Goal: Task Accomplishment & Management: Manage account settings

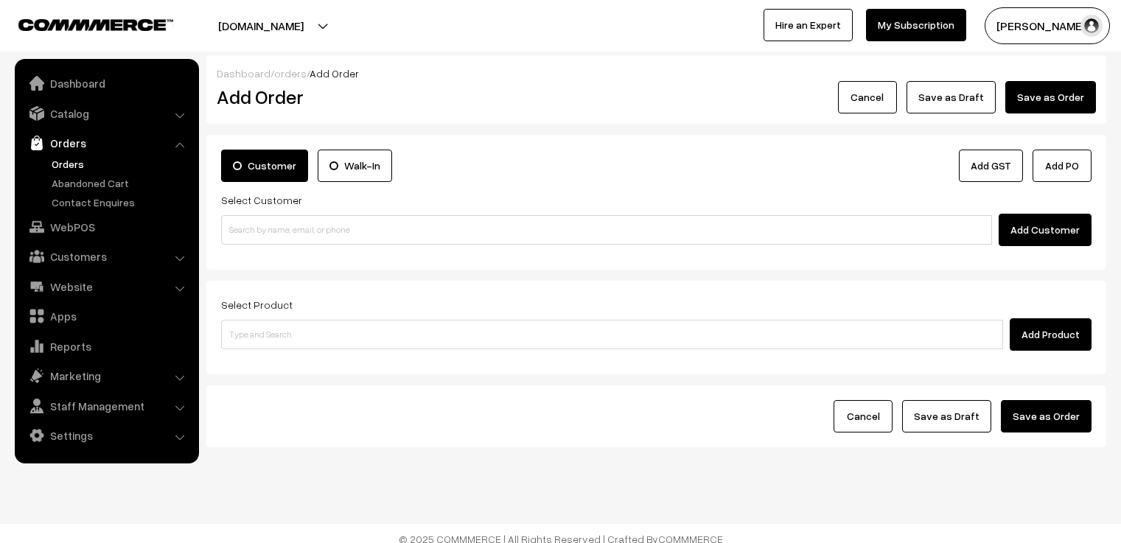
scroll to position [10, 0]
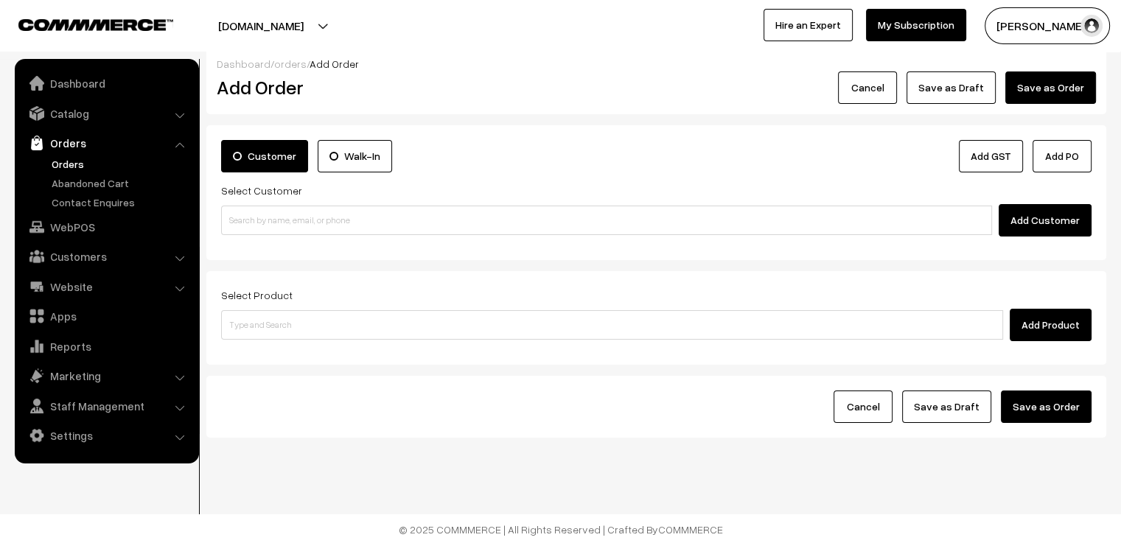
click at [73, 158] on link "Orders" at bounding box center [121, 163] width 146 height 15
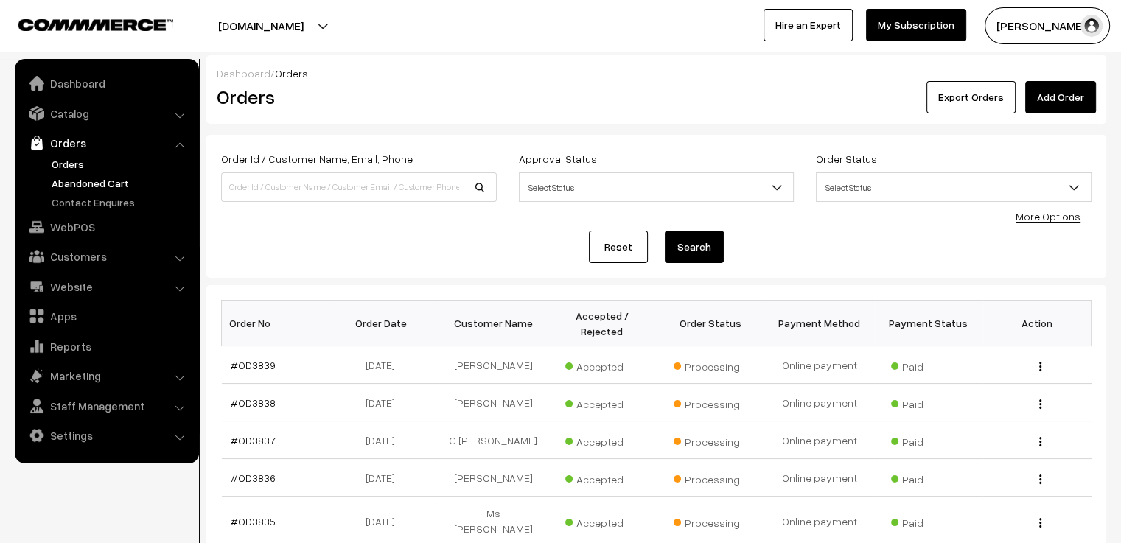
click at [60, 181] on link "Abandoned Cart" at bounding box center [121, 182] width 146 height 15
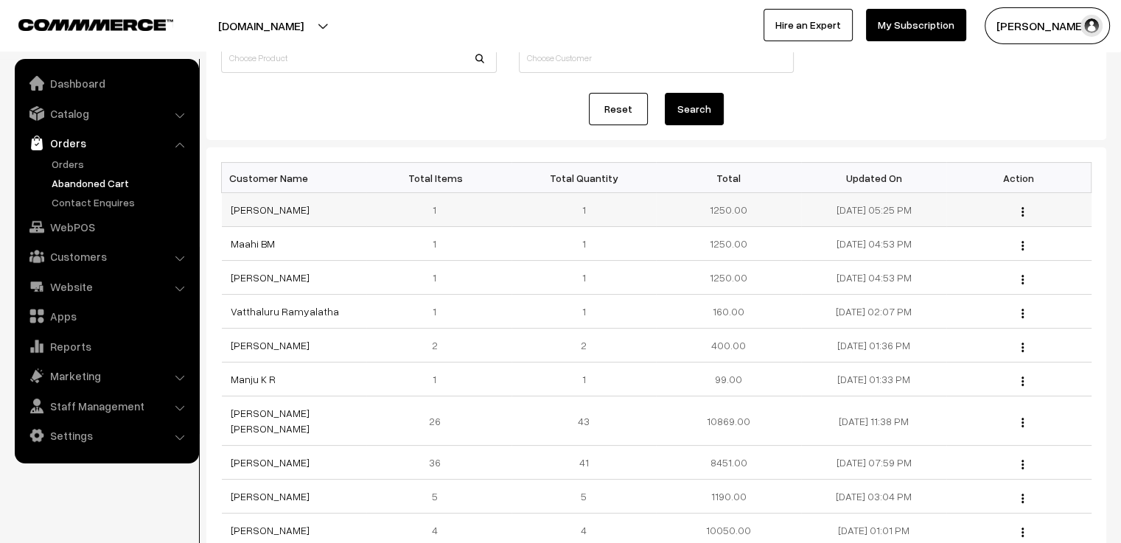
scroll to position [190, 0]
